Goal: Information Seeking & Learning: Find specific fact

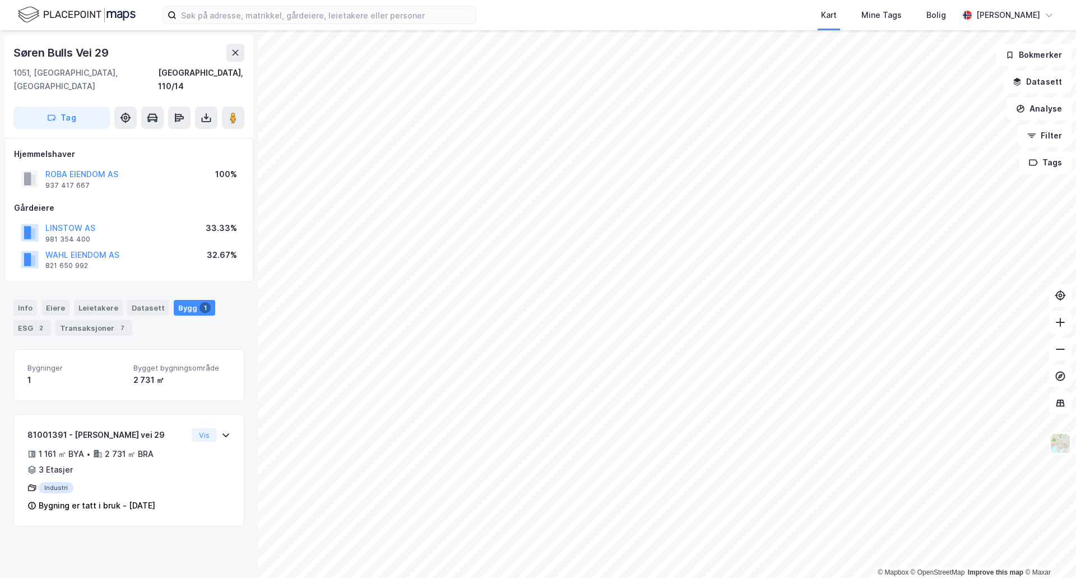
click at [85, 168] on div "ROBA EIENDOM AS" at bounding box center [81, 174] width 73 height 13
click at [0, 0] on button "ROBA EIENDOM AS" at bounding box center [0, 0] width 0 height 0
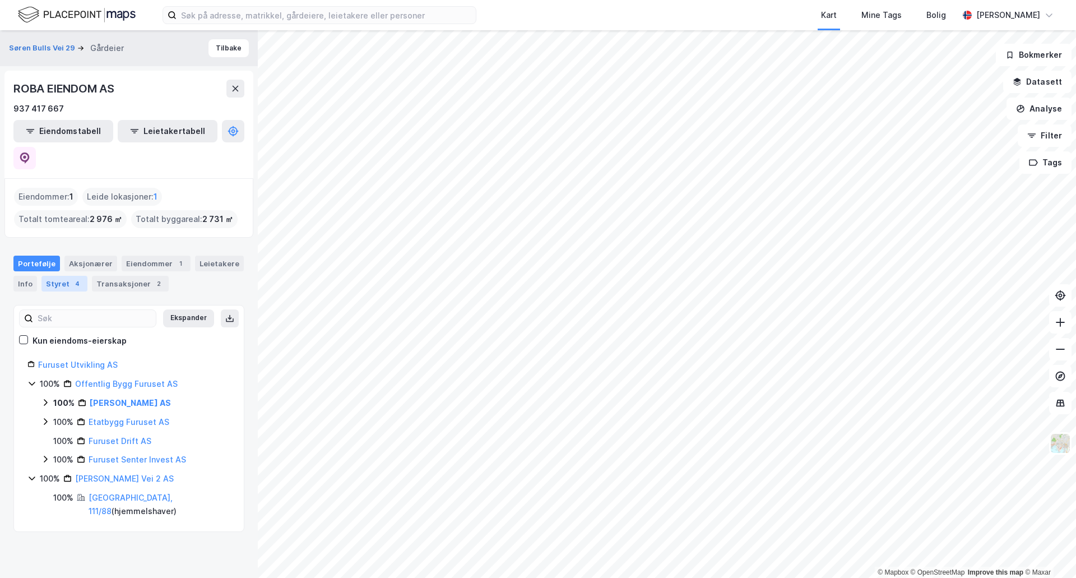
click at [53, 276] on div "Styret 4" at bounding box center [64, 284] width 46 height 16
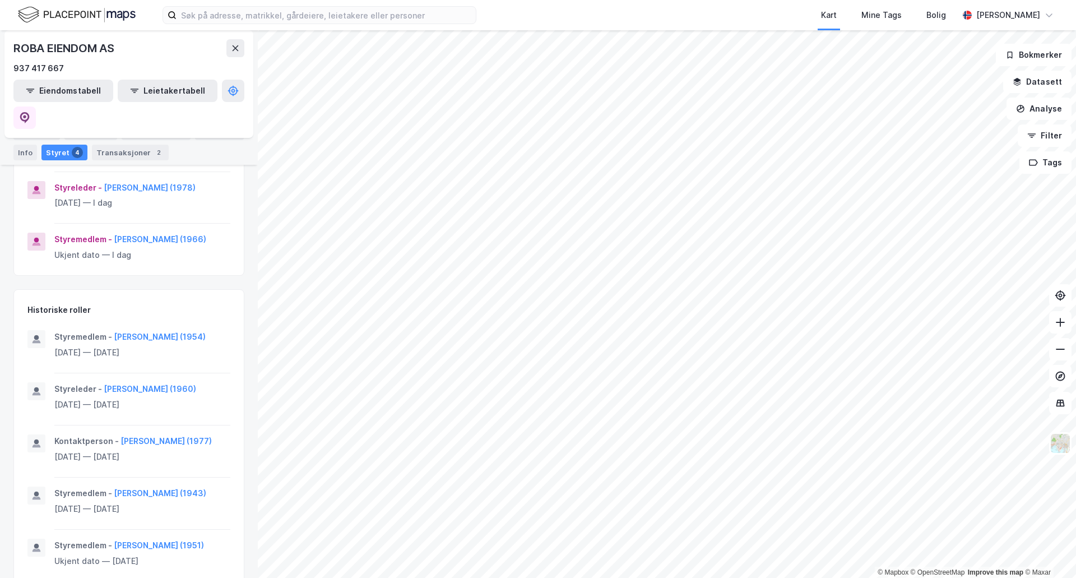
scroll to position [270, 0]
click at [0, 0] on button "[PERSON_NAME] (1977)" at bounding box center [0, 0] width 0 height 0
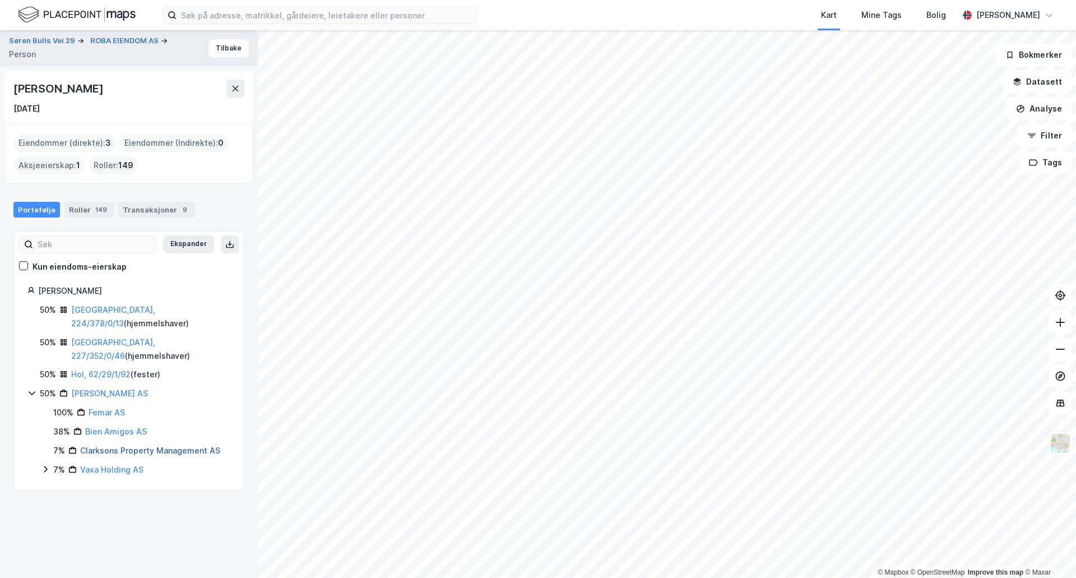
click at [116, 445] on link "Clarksons Property Management AS" at bounding box center [150, 450] width 140 height 10
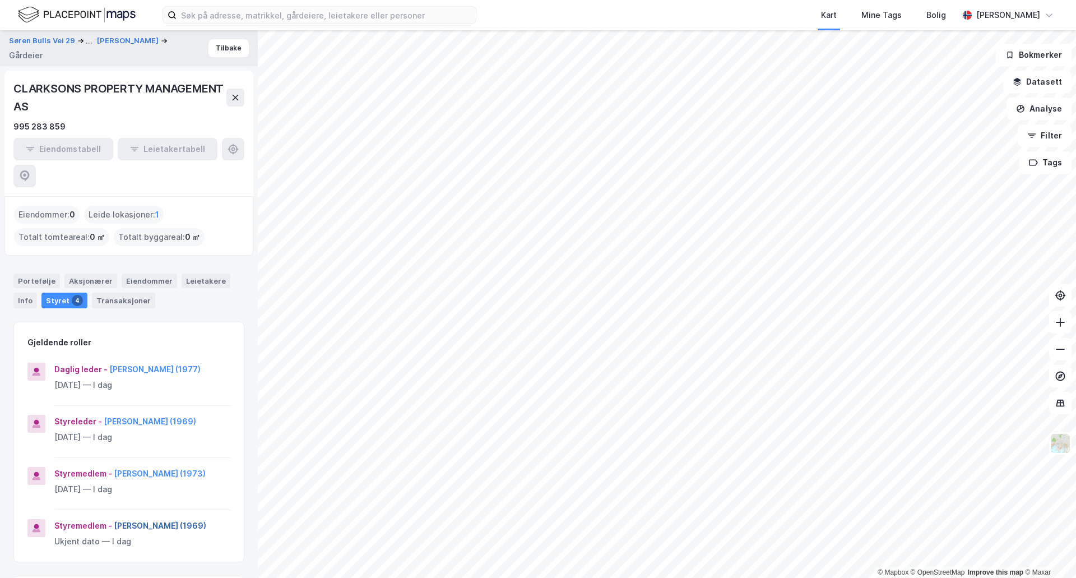
click at [0, 0] on button "[PERSON_NAME] (1969)" at bounding box center [0, 0] width 0 height 0
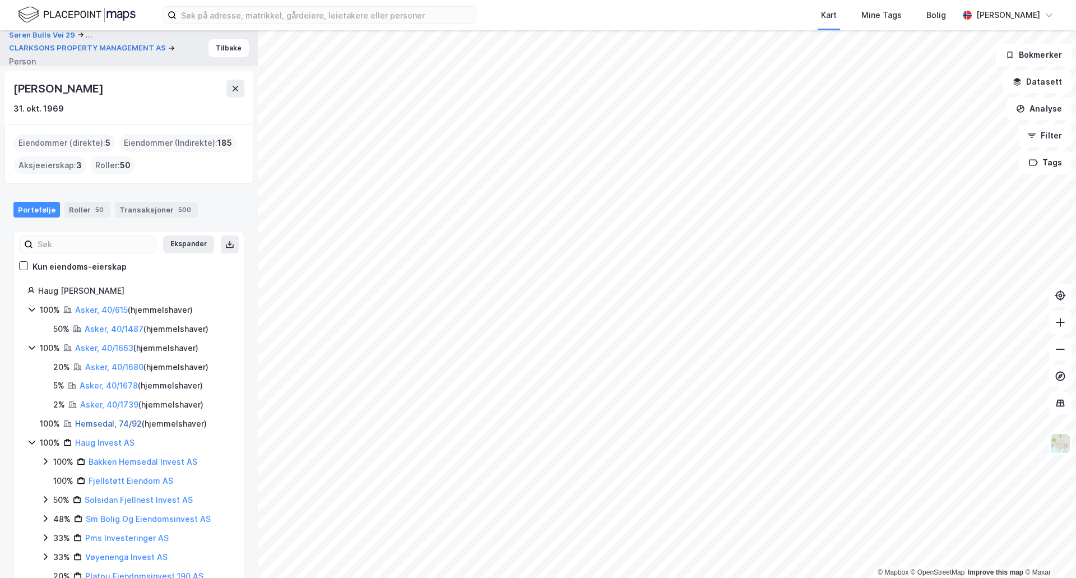
click at [92, 427] on link "Hemsedal, 74/92" at bounding box center [108, 424] width 67 height 10
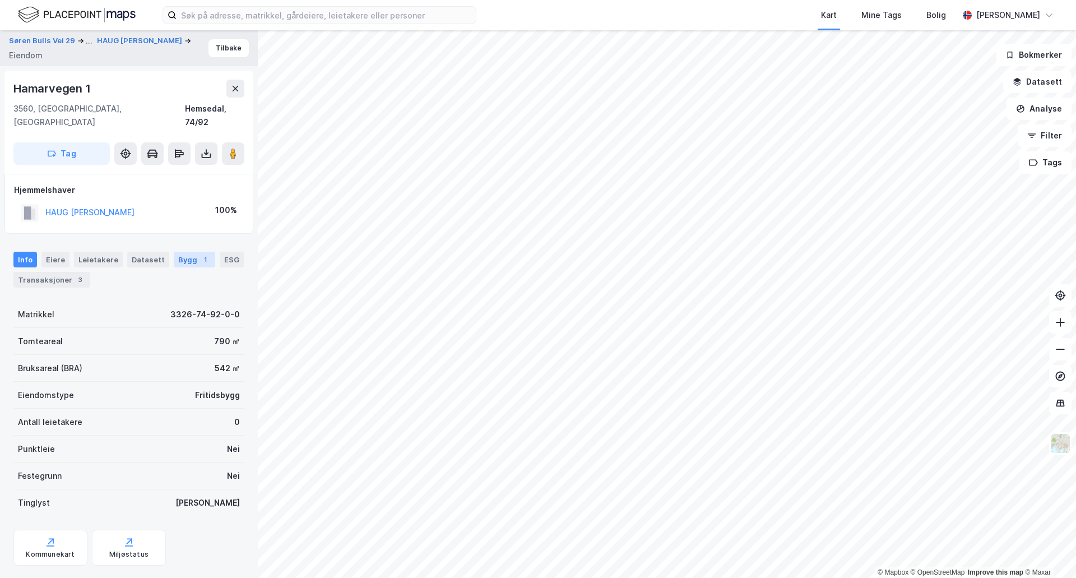
click at [189, 252] on div "Bygg 1" at bounding box center [194, 260] width 41 height 16
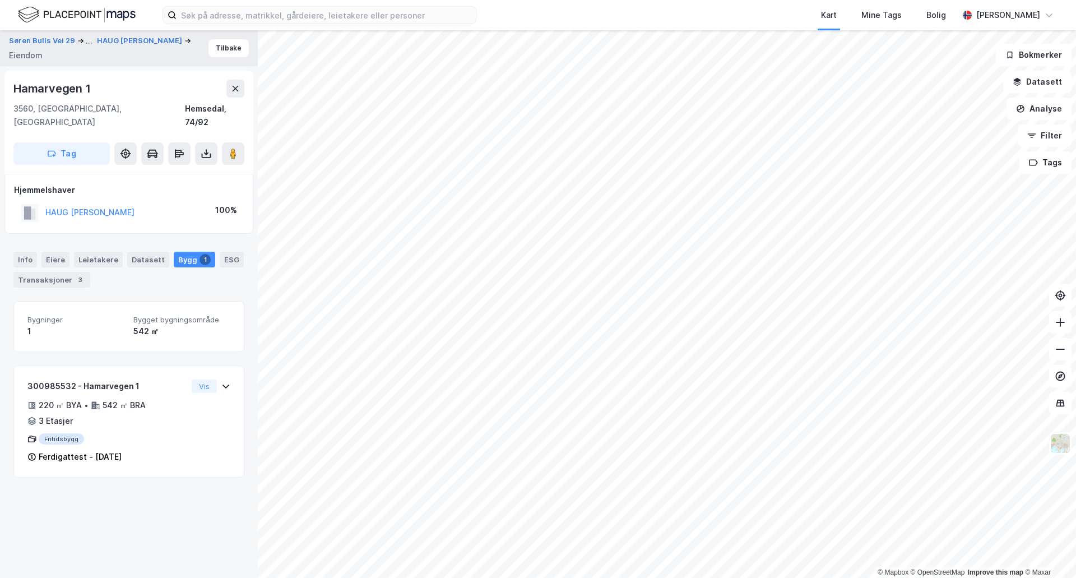
click at [74, 97] on div "[STREET_ADDRESS]" at bounding box center [128, 104] width 231 height 49
click at [72, 90] on div "Hamarvegen 1" at bounding box center [53, 89] width 80 height 18
drag, startPoint x: 72, startPoint y: 90, endPoint x: 35, endPoint y: 87, distance: 37.1
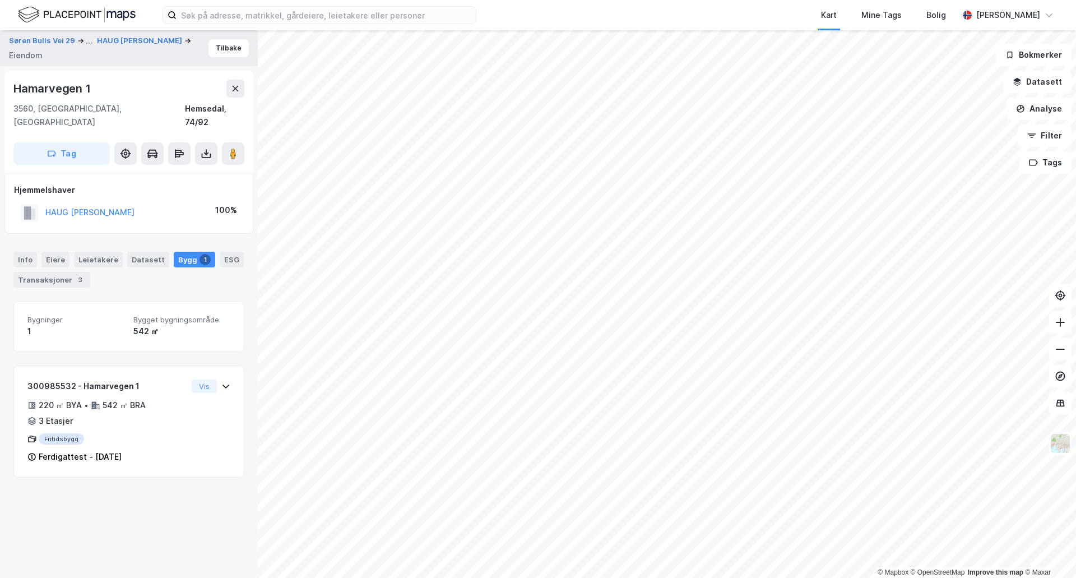
click at [35, 87] on div "Hamarvegen 1" at bounding box center [53, 89] width 80 height 18
